Goal: Task Accomplishment & Management: Manage account settings

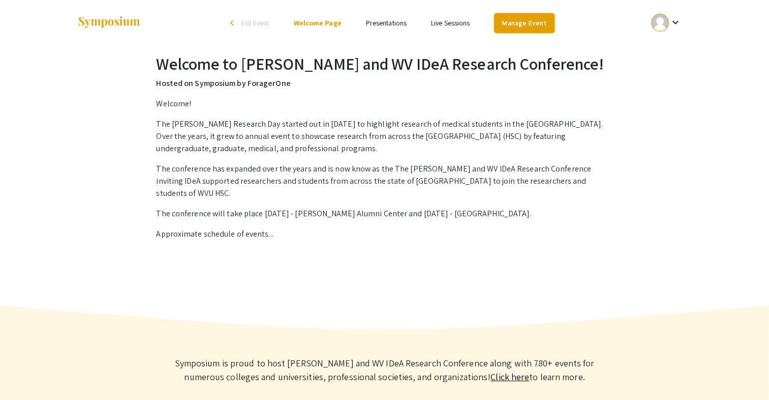
click at [541, 23] on link "Manage Event" at bounding box center [524, 23] width 60 height 20
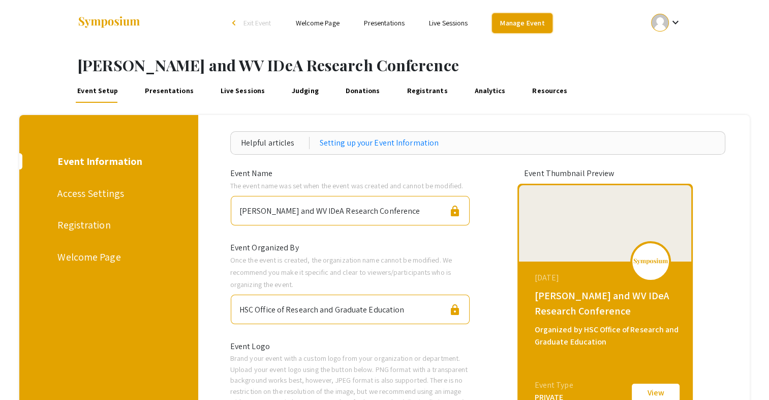
click at [541, 23] on link "Manage Event" at bounding box center [522, 23] width 60 height 20
click at [301, 88] on link "Judging" at bounding box center [305, 90] width 31 height 24
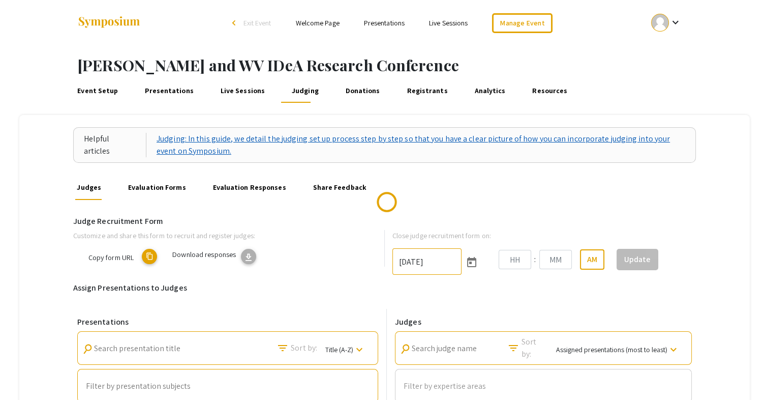
type input "9/26/2025"
type input "11"
type input "59"
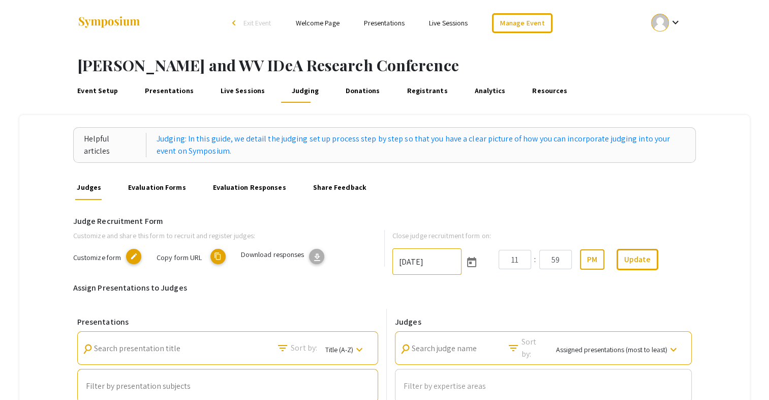
click at [190, 257] on span "Copy form URL" at bounding box center [179, 257] width 45 height 10
